Goal: Task Accomplishment & Management: Manage account settings

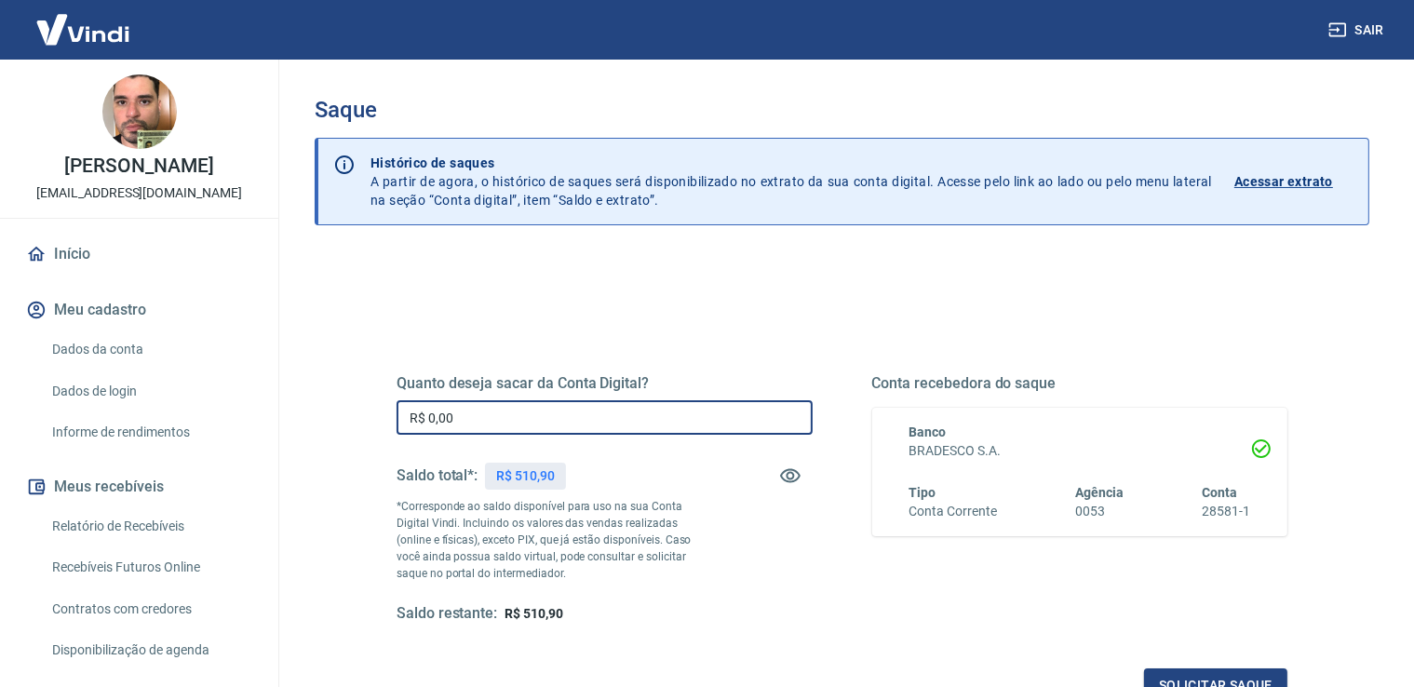
click at [541, 407] on input "R$ 0,00" at bounding box center [605, 417] width 416 height 34
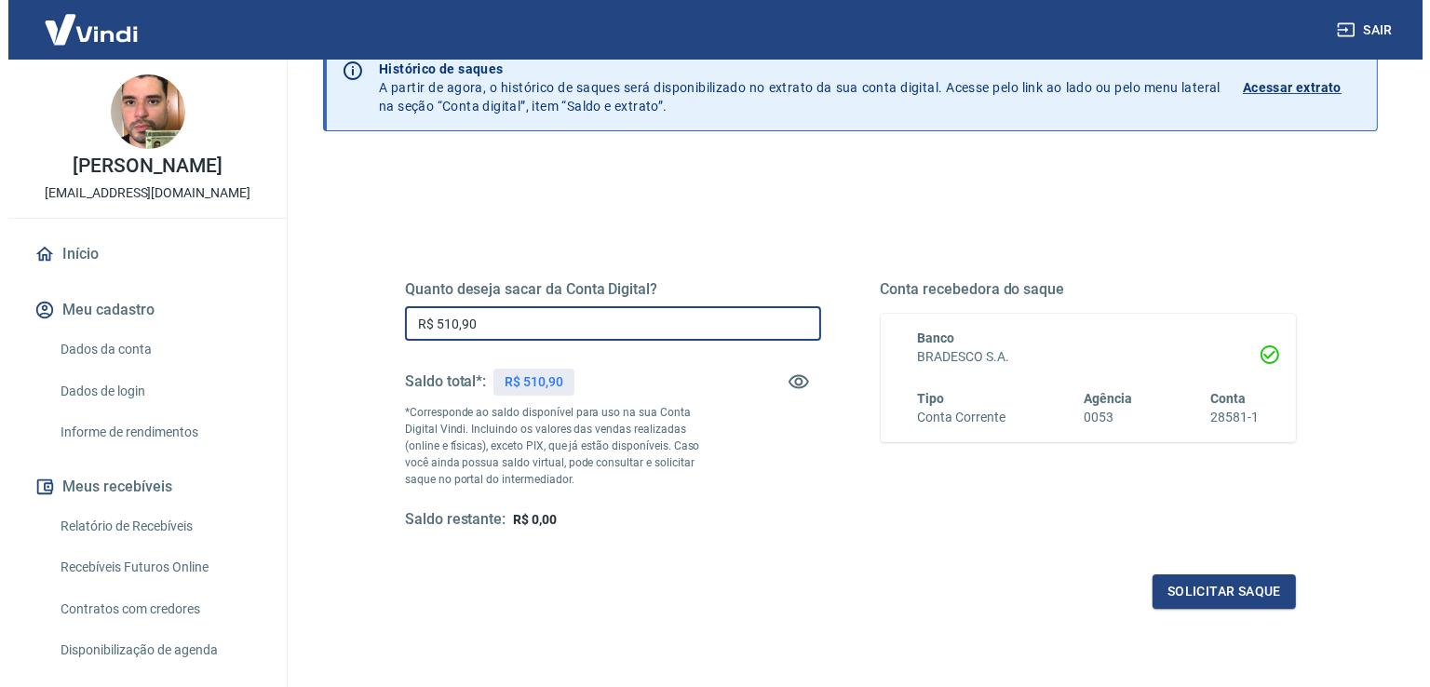
scroll to position [115, 0]
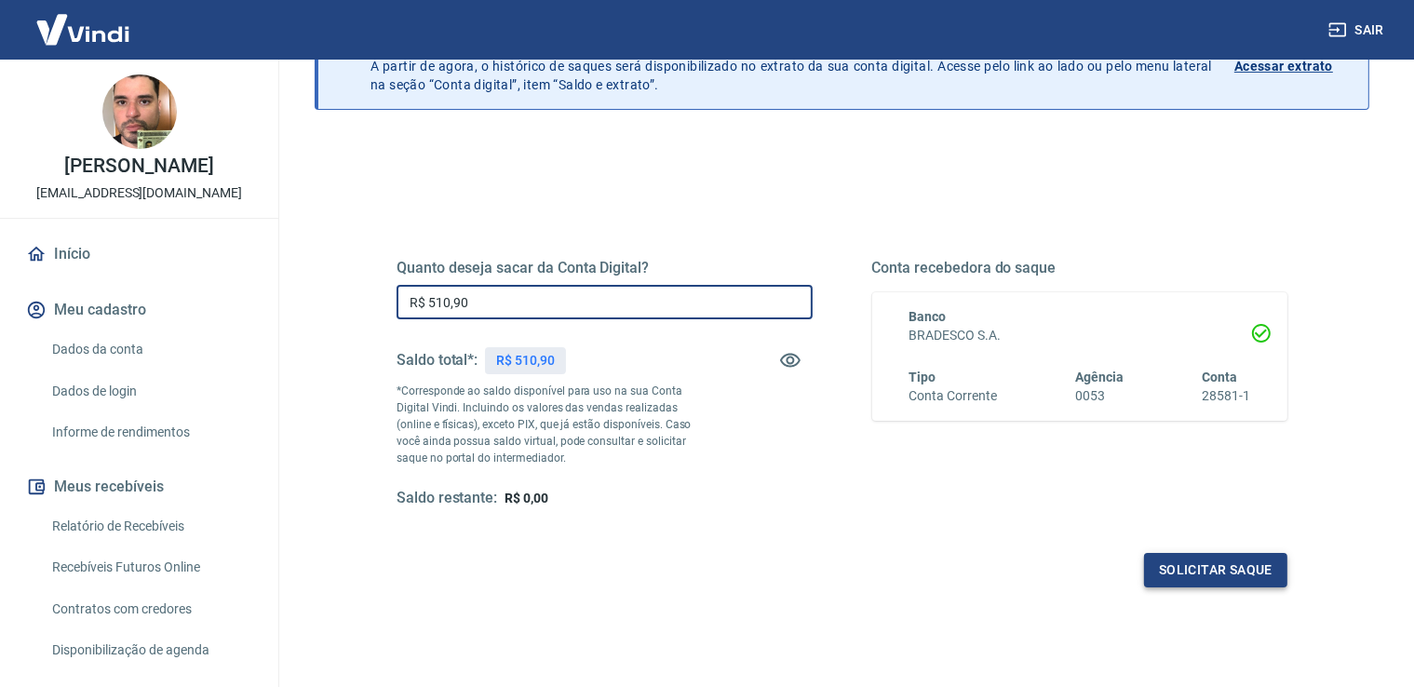
type input "R$ 510,90"
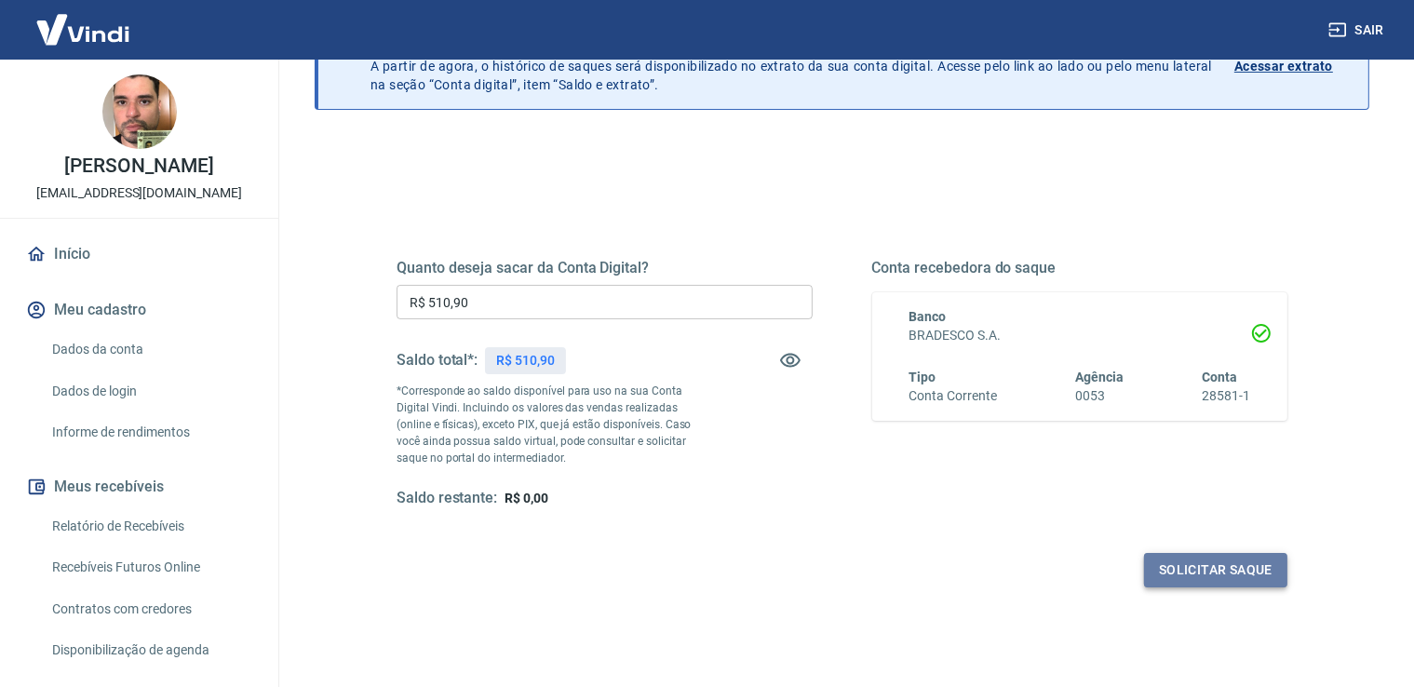
click at [1216, 574] on button "Solicitar saque" at bounding box center [1215, 570] width 143 height 34
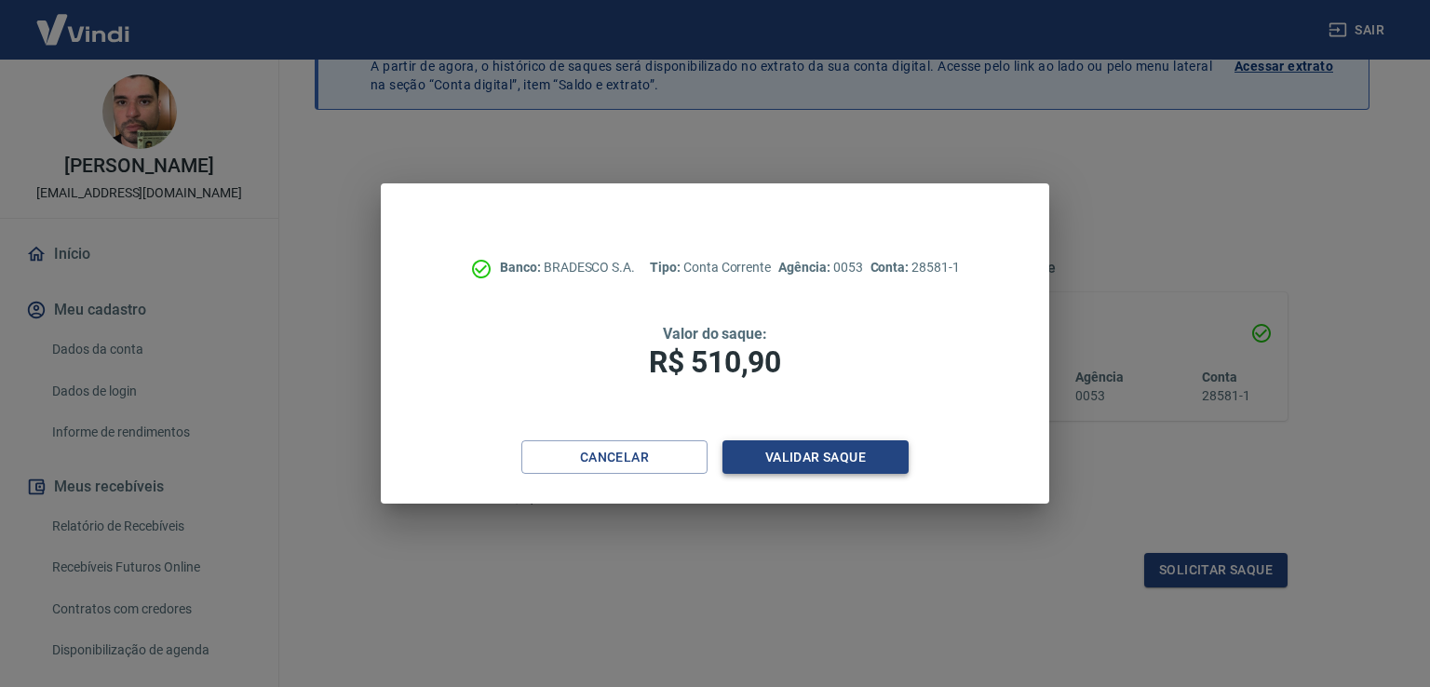
click at [805, 448] on button "Validar saque" at bounding box center [815, 457] width 186 height 34
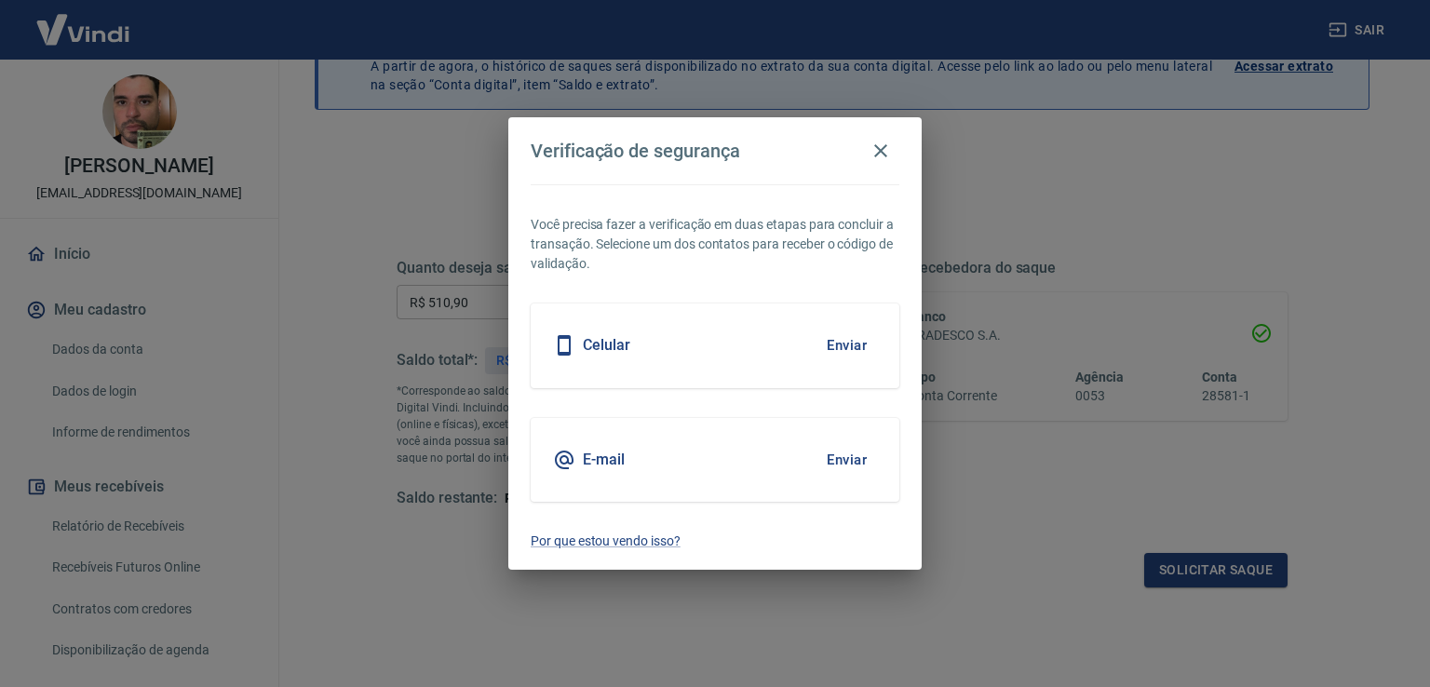
click at [867, 454] on button "Enviar" at bounding box center [846, 459] width 61 height 39
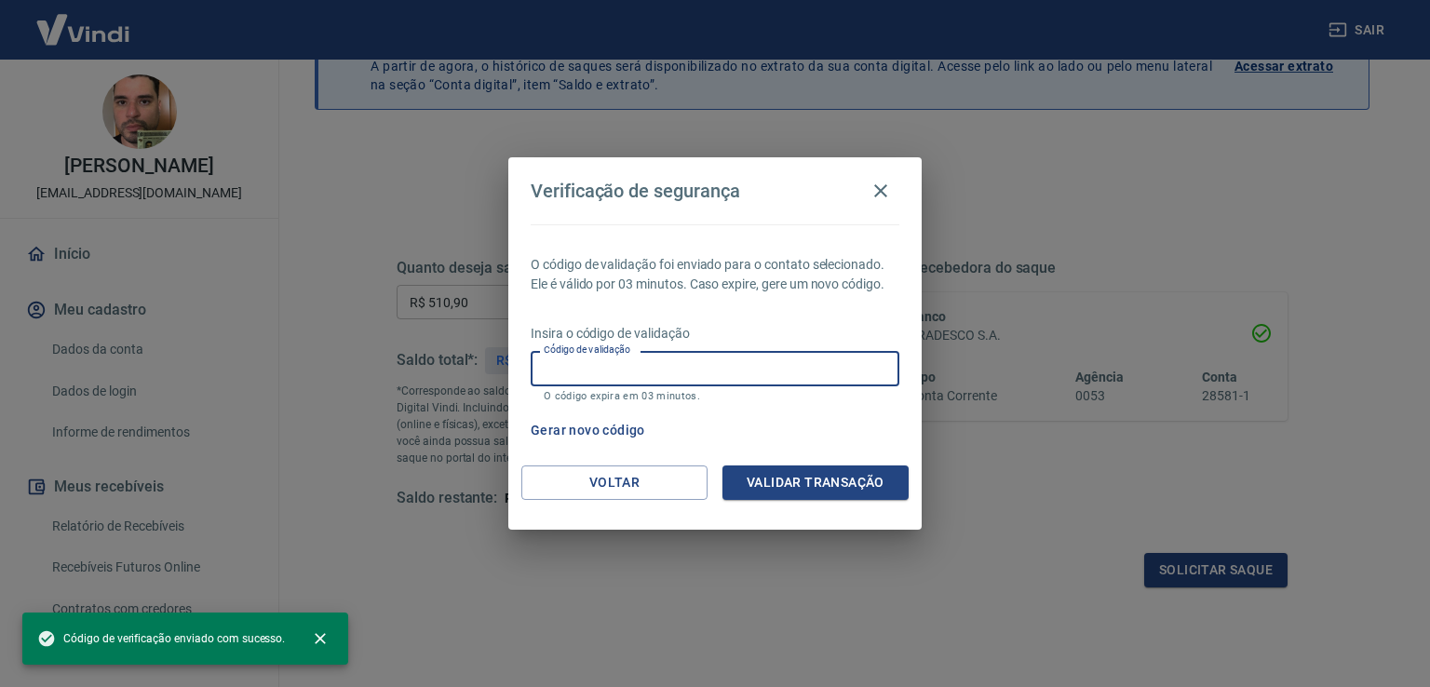
click at [778, 351] on input "Código de validação" at bounding box center [715, 368] width 369 height 34
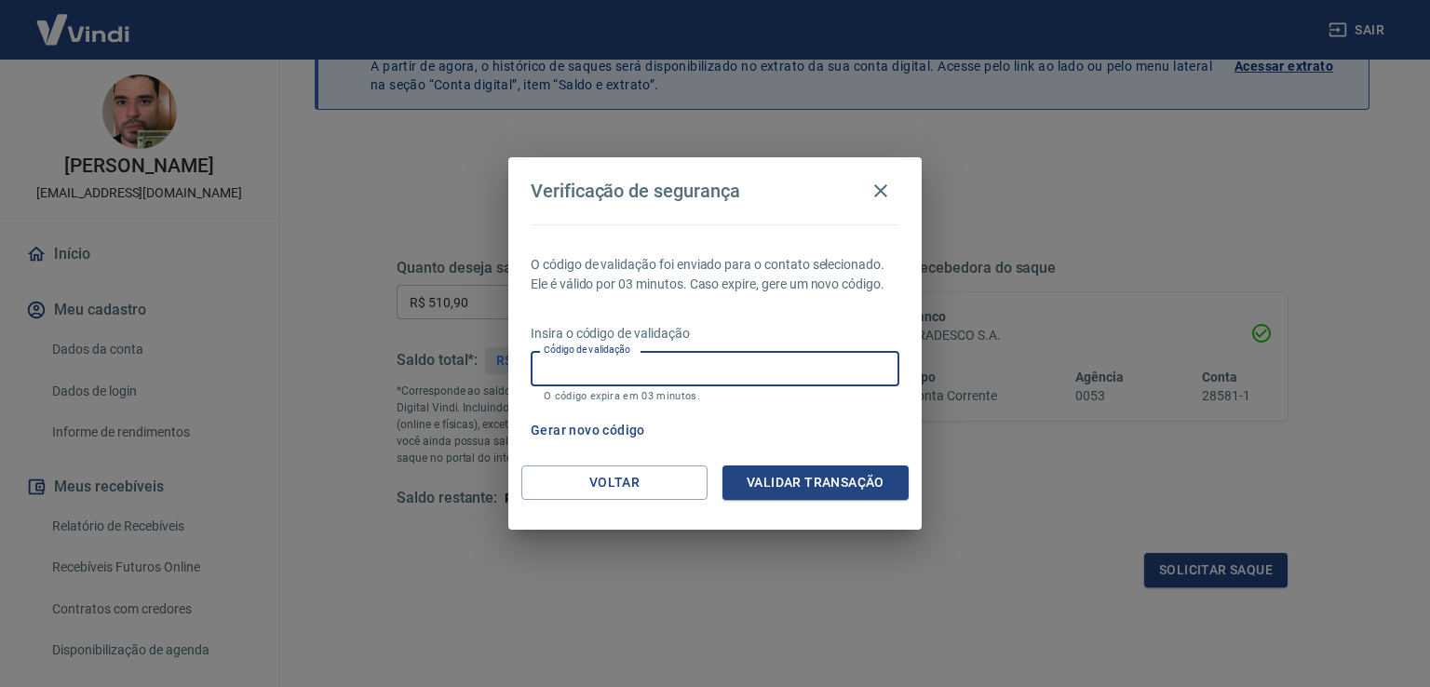
paste input "170969"
type input "170969"
click at [793, 476] on button "Validar transação" at bounding box center [815, 482] width 186 height 34
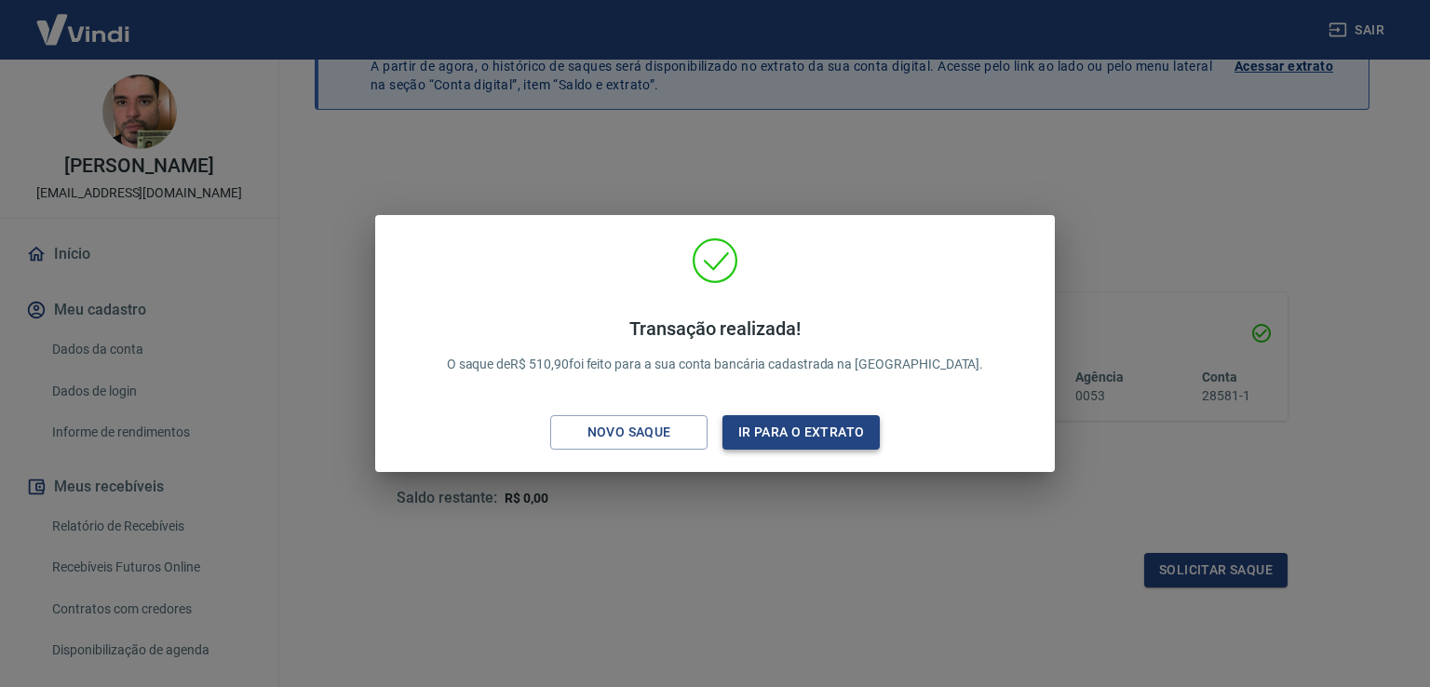
click at [832, 440] on button "Ir para o extrato" at bounding box center [800, 432] width 157 height 34
